Goal: Information Seeking & Learning: Learn about a topic

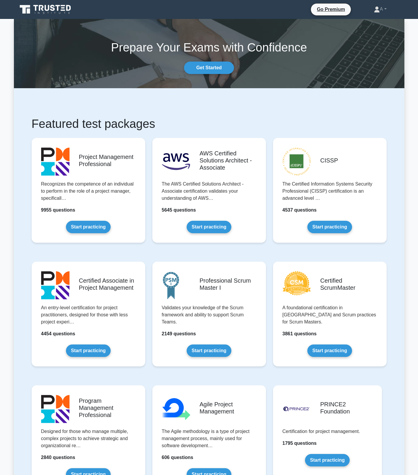
click at [327, 343] on link "Start practicing" at bounding box center [330, 349] width 45 height 12
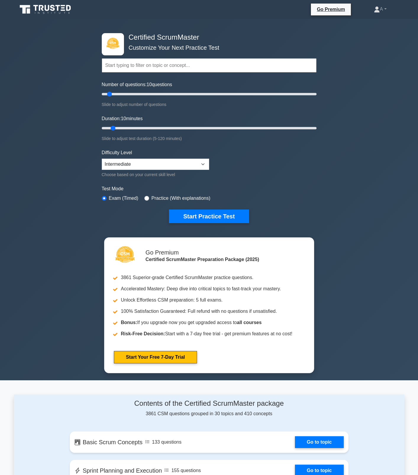
click at [336, 266] on div "Certified ScrumMaster Customize Your Next Practice Test Topics Basic Scrum Conc…" at bounding box center [209, 200] width 418 height 362
click at [40, 226] on div "Certified ScrumMaster Customize Your Next Practice Test Topics Basic Scrum Conc…" at bounding box center [209, 200] width 418 height 362
click at [367, 256] on div "Certified ScrumMaster Customize Your Next Practice Test Topics Basic Scrum Conc…" at bounding box center [209, 200] width 418 height 362
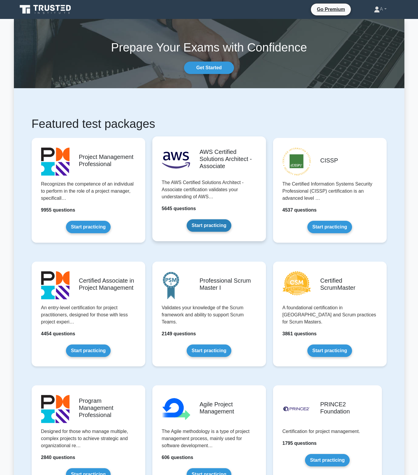
click at [206, 226] on link "Start practicing" at bounding box center [209, 225] width 45 height 12
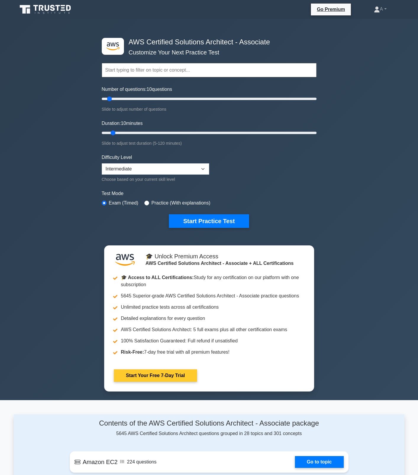
click at [197, 370] on link "Start Your Free 7-Day Trial" at bounding box center [155, 376] width 83 height 12
click at [180, 375] on link "Start Your Free 7-Day Trial" at bounding box center [155, 376] width 83 height 12
click at [180, 378] on link "Start Your Free 7-Day Trial" at bounding box center [155, 376] width 83 height 12
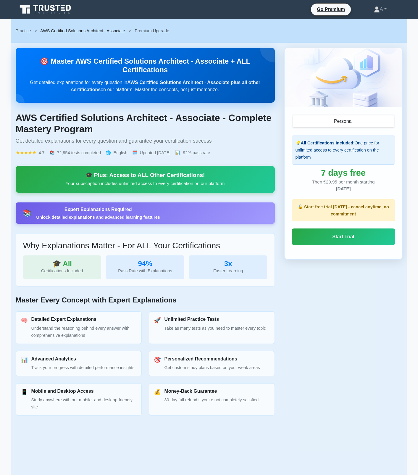
click at [74, 31] on link "AWS Certified Solutions Architect - Associate" at bounding box center [82, 30] width 85 height 5
